Goal: Information Seeking & Learning: Find specific fact

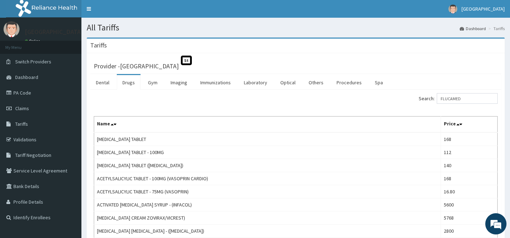
drag, startPoint x: 512, startPoint y: 53, endPoint x: 513, endPoint y: 28, distance: 25.5
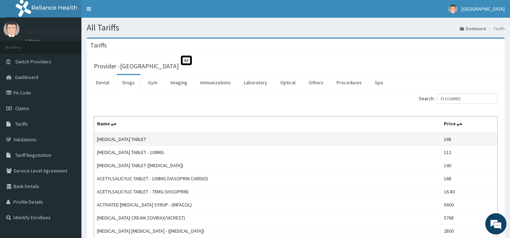
click at [347, 138] on td "[MEDICAL_DATA] TABLET" at bounding box center [267, 138] width 347 height 13
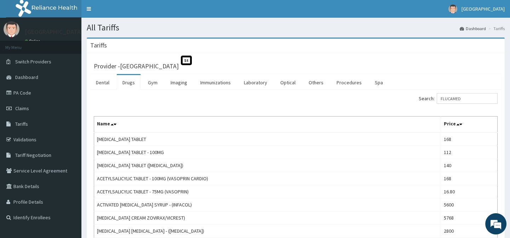
click at [343, 100] on div "Search: FLUCAMED" at bounding box center [399, 99] width 197 height 12
click at [476, 101] on input "FLUCAMED" at bounding box center [466, 98] width 61 height 11
type input "F"
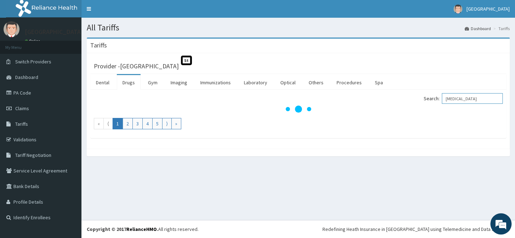
type input "[MEDICAL_DATA]"
click at [131, 81] on link "Drugs" at bounding box center [129, 82] width 24 height 15
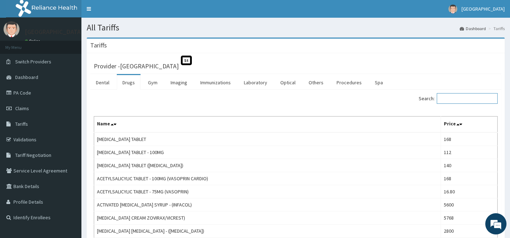
click at [454, 99] on input "Search:" at bounding box center [466, 98] width 61 height 11
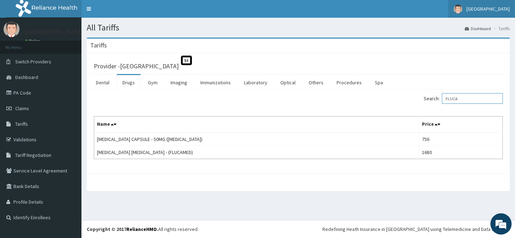
type input "FLUCA"
